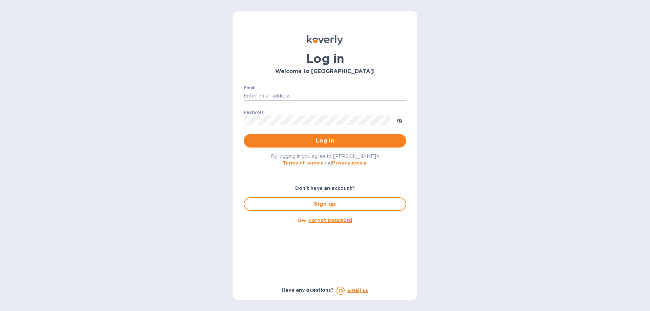
click at [287, 100] on input "Email" at bounding box center [325, 96] width 163 height 10
type input "[PERSON_NAME][EMAIL_ADDRESS][DOMAIN_NAME]"
click at [244, 134] on button "Log in" at bounding box center [325, 141] width 163 height 14
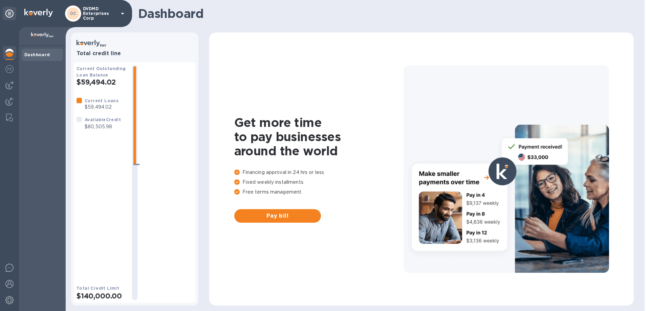
click at [36, 52] on b "Dashboard" at bounding box center [37, 54] width 26 height 5
click at [10, 85] on img at bounding box center [9, 85] width 8 height 8
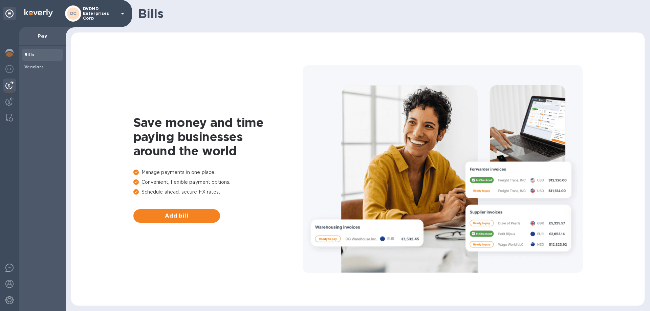
click at [31, 58] on span "Bills" at bounding box center [29, 54] width 10 height 7
click at [188, 212] on span "Add bill" at bounding box center [177, 216] width 76 height 8
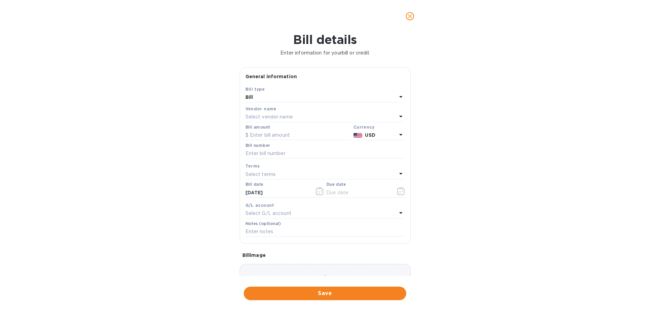
scroll to position [45, 0]
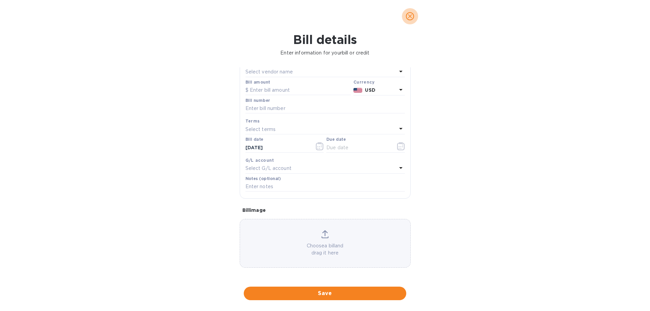
click at [408, 20] on button "close" at bounding box center [410, 16] width 16 height 16
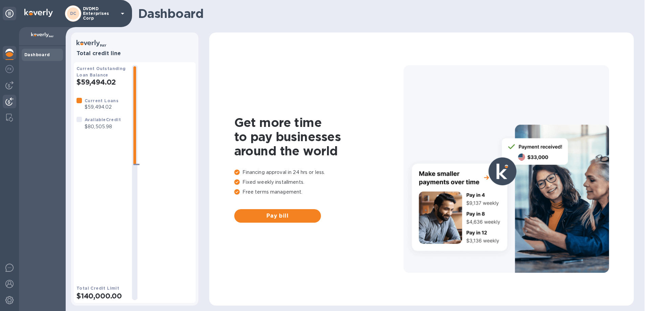
click at [12, 100] on img at bounding box center [9, 102] width 8 height 8
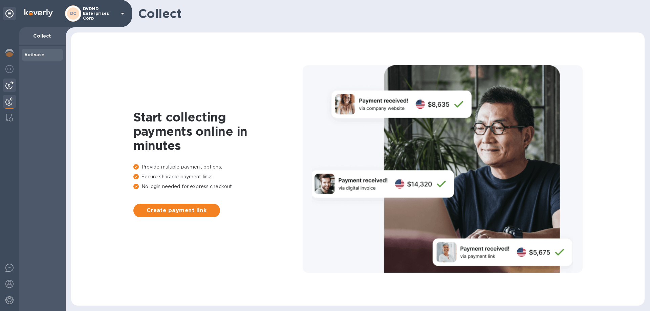
click at [9, 84] on img at bounding box center [9, 85] width 8 height 8
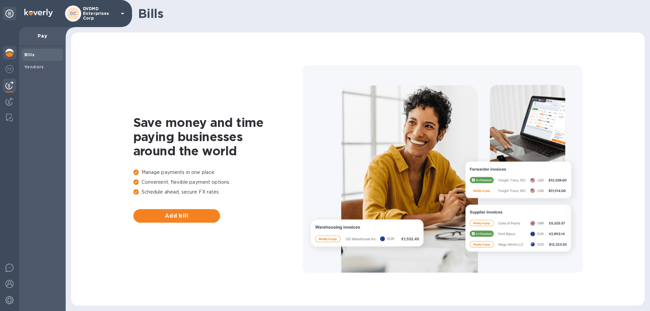
click at [11, 51] on img at bounding box center [9, 53] width 8 height 8
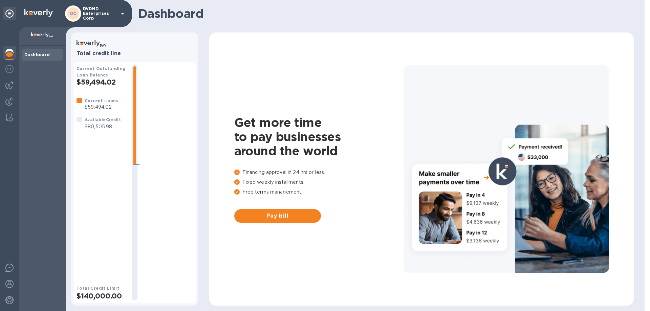
click at [30, 54] on b "Dashboard" at bounding box center [37, 54] width 26 height 5
click at [298, 213] on span "Pay bill" at bounding box center [278, 216] width 76 height 8
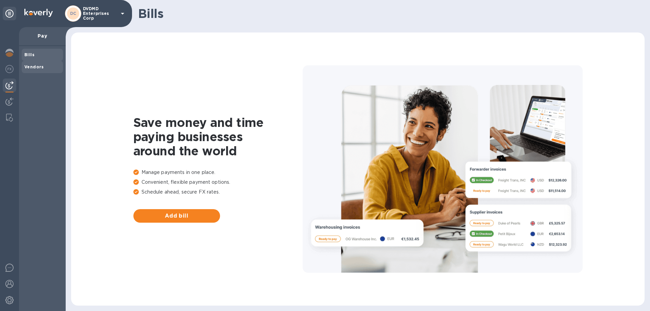
click at [37, 67] on b "Vendors" at bounding box center [34, 66] width 20 height 5
click at [171, 216] on span "Add vendor" at bounding box center [177, 216] width 76 height 8
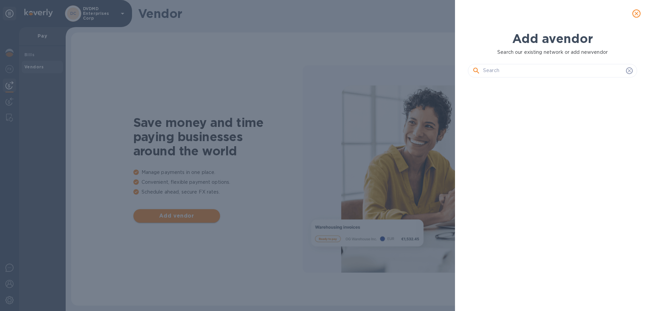
scroll to position [205, 172]
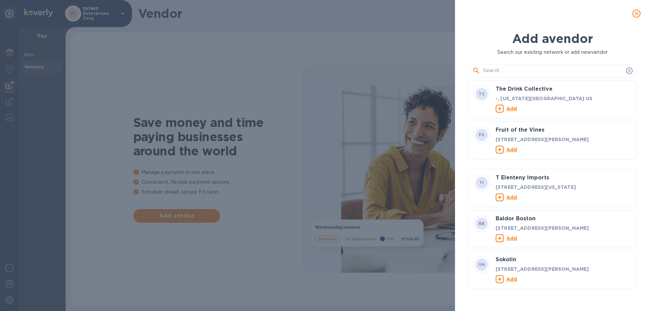
click at [637, 11] on icon "close" at bounding box center [636, 13] width 7 height 7
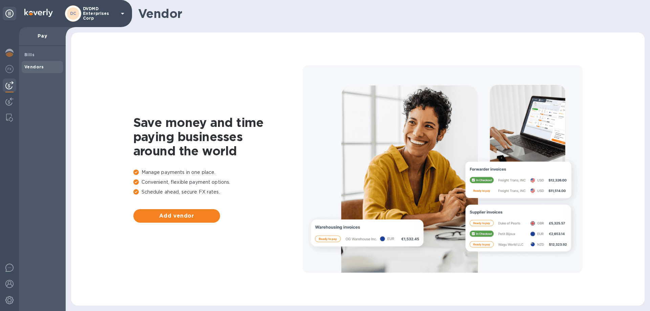
click at [96, 17] on p "DVDMD Enterprises Corp" at bounding box center [100, 13] width 34 height 14
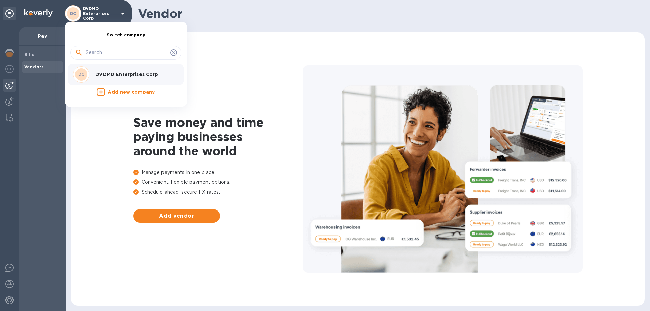
click at [32, 55] on div at bounding box center [325, 155] width 650 height 311
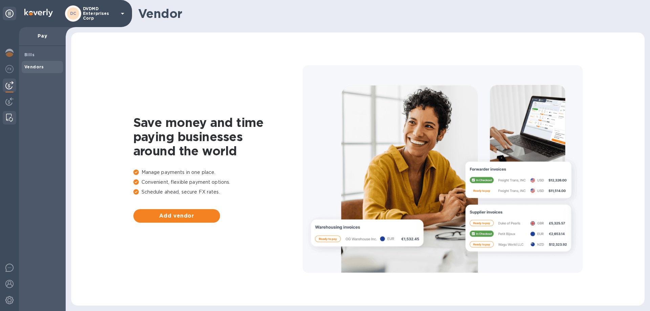
click at [8, 119] on img at bounding box center [9, 118] width 7 height 8
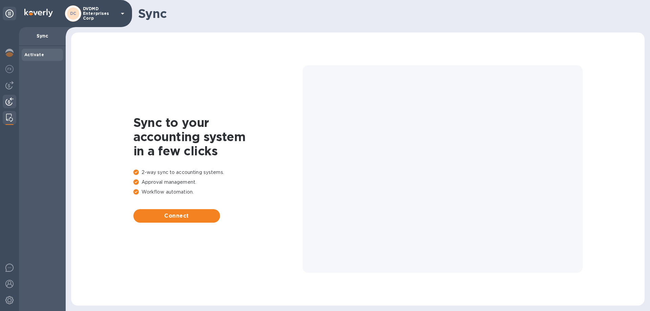
click at [12, 104] on img at bounding box center [9, 102] width 8 height 8
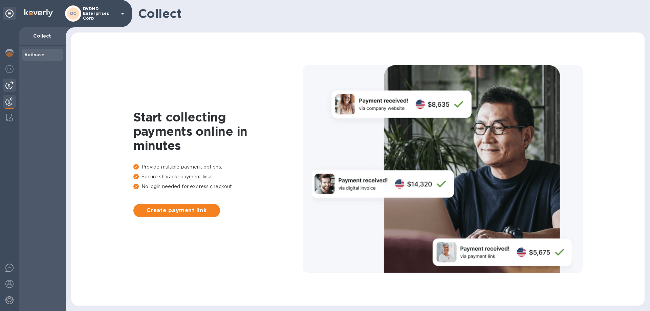
click at [8, 88] on img at bounding box center [9, 85] width 8 height 8
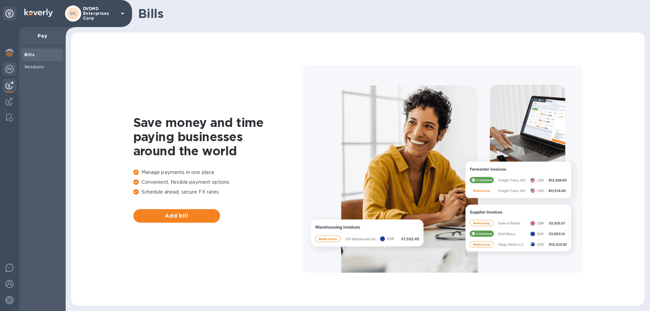
click at [10, 71] on img at bounding box center [9, 69] width 8 height 8
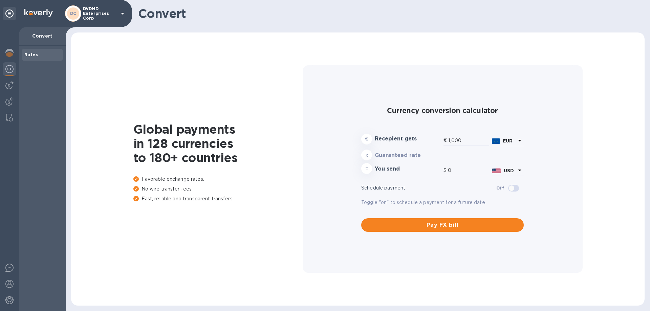
type input "1,171.44"
